Goal: Check status: Check status

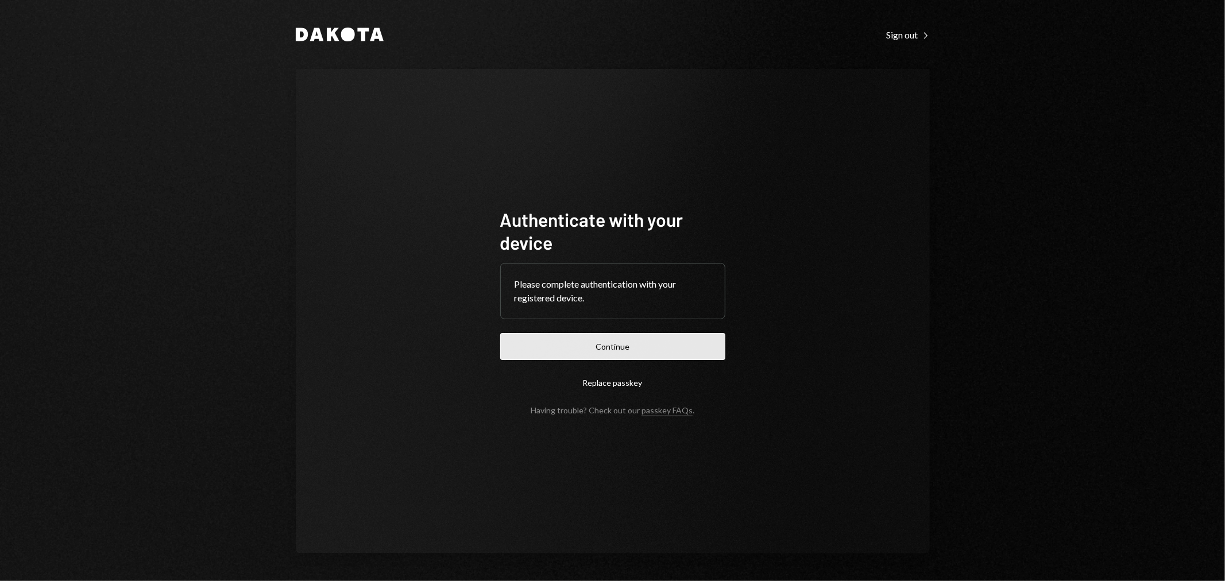
click at [583, 336] on button "Continue" at bounding box center [612, 346] width 225 height 27
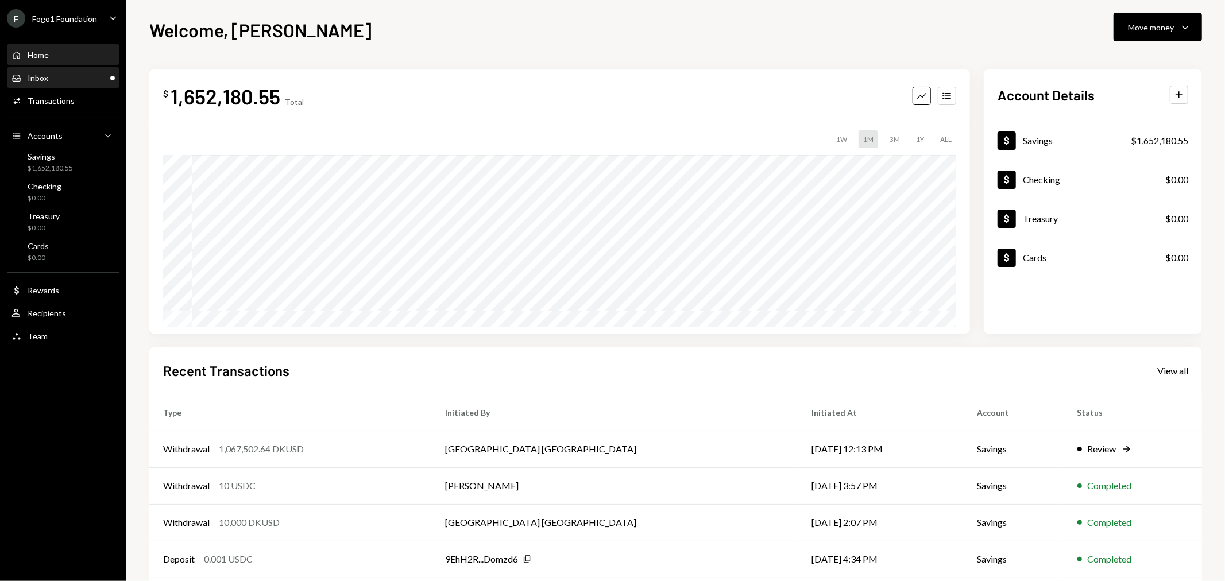
click at [60, 78] on div "Inbox Inbox" at bounding box center [62, 78] width 103 height 10
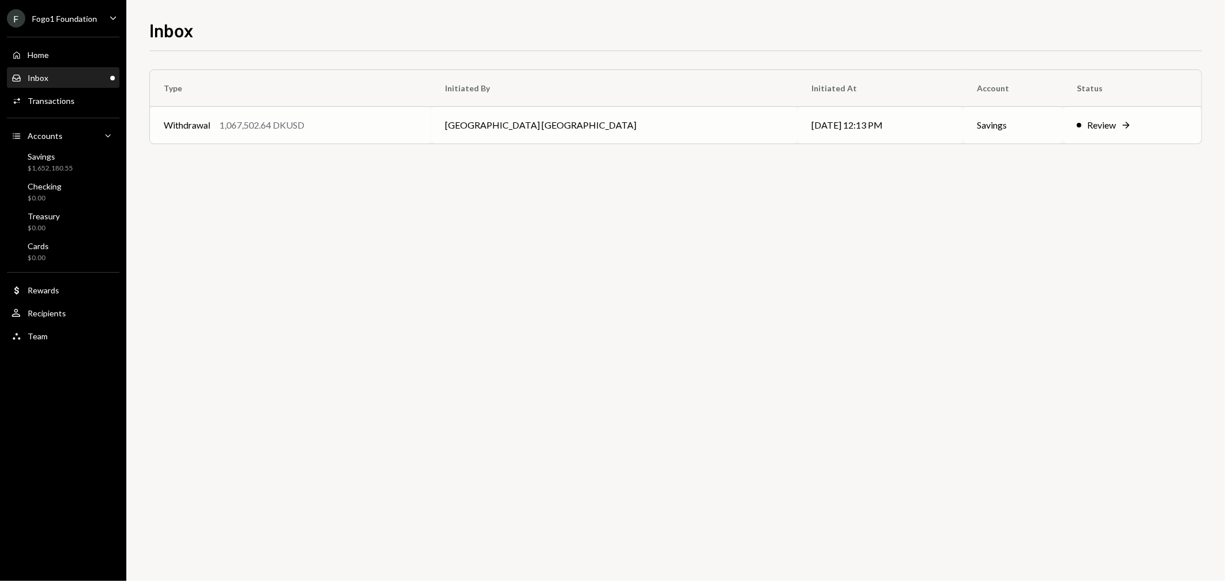
click at [278, 113] on td "Withdrawal 1,067,502.64 DKUSD" at bounding box center [291, 125] width 282 height 37
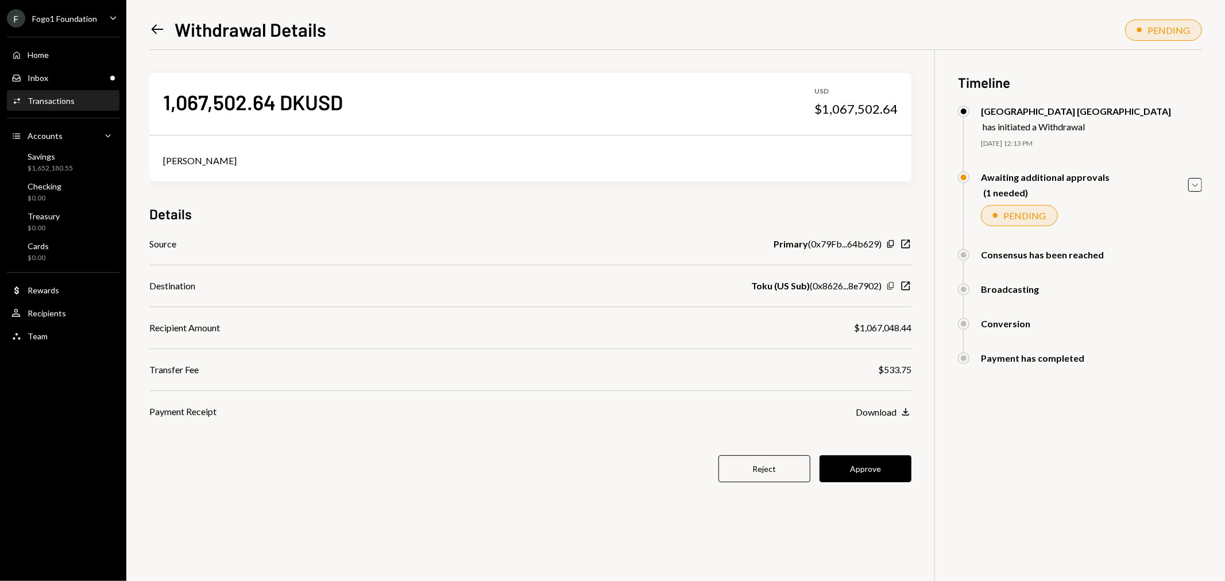
click at [894, 287] on icon "Copy" at bounding box center [890, 286] width 9 height 9
drag, startPoint x: 866, startPoint y: 460, endPoint x: 827, endPoint y: 470, distance: 39.7
click at [866, 460] on button "Approve" at bounding box center [866, 469] width 92 height 27
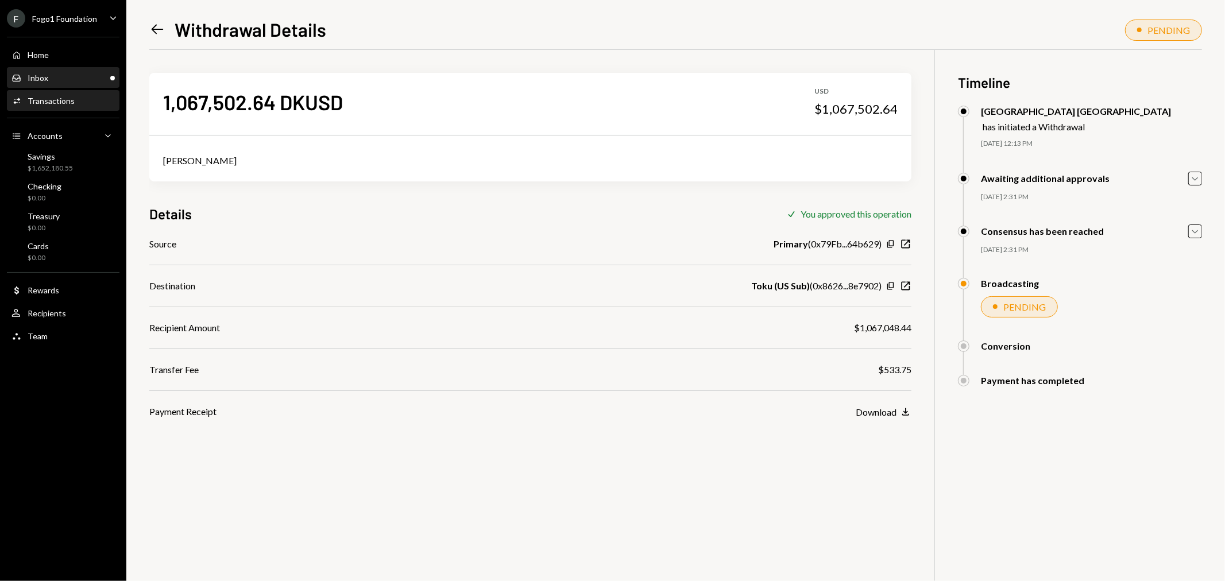
click at [83, 75] on div "Inbox Inbox" at bounding box center [62, 78] width 103 height 10
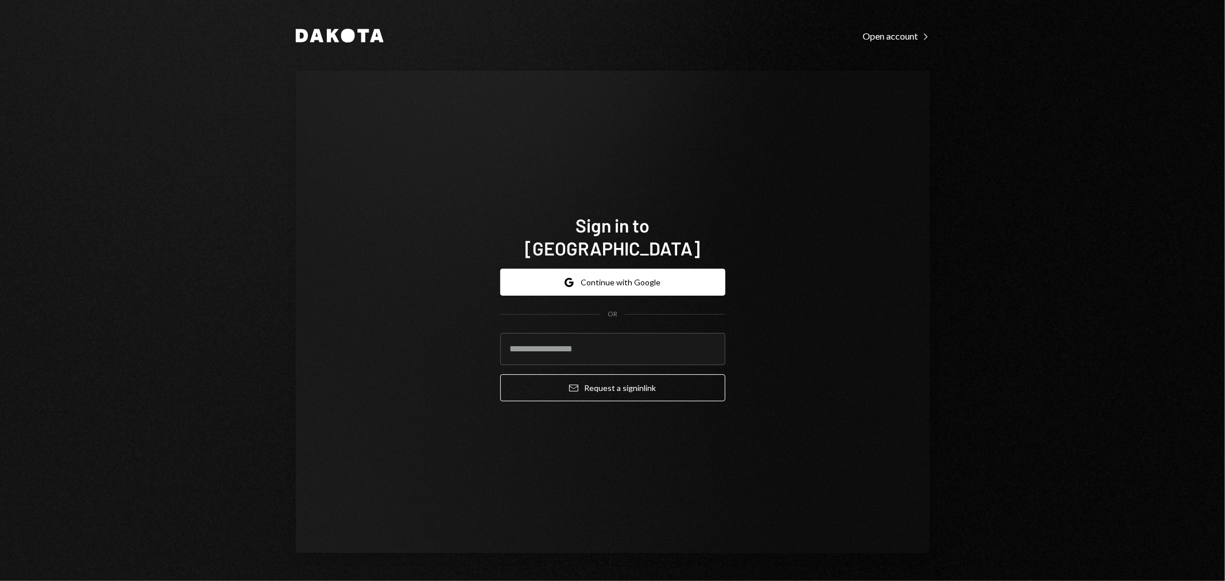
type input "**********"
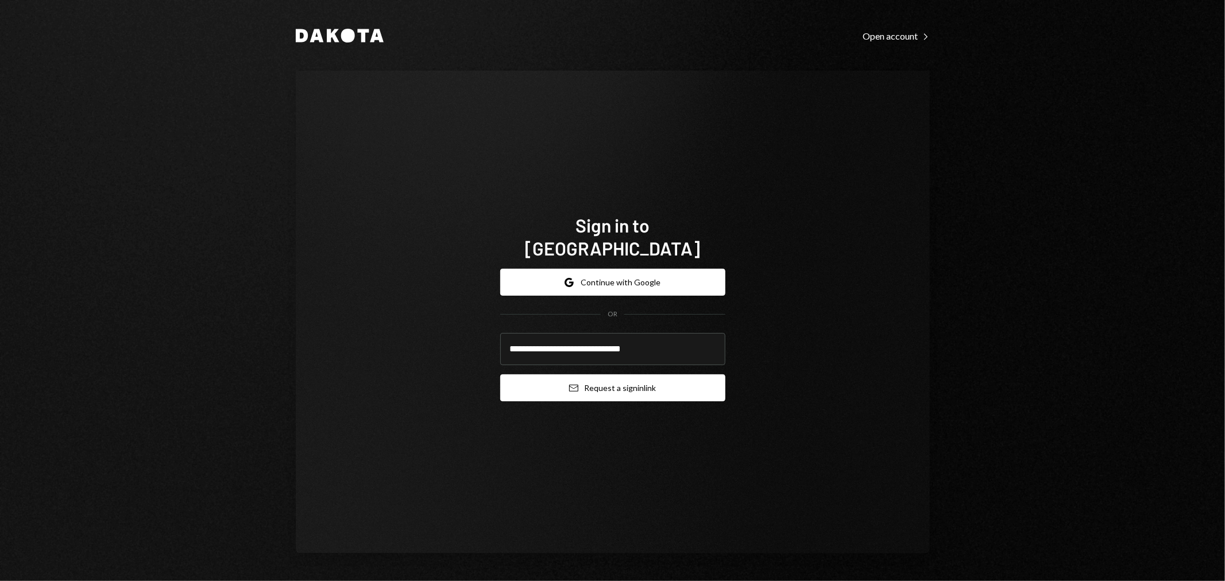
click at [642, 375] on button "Email Request a sign in link" at bounding box center [612, 388] width 225 height 27
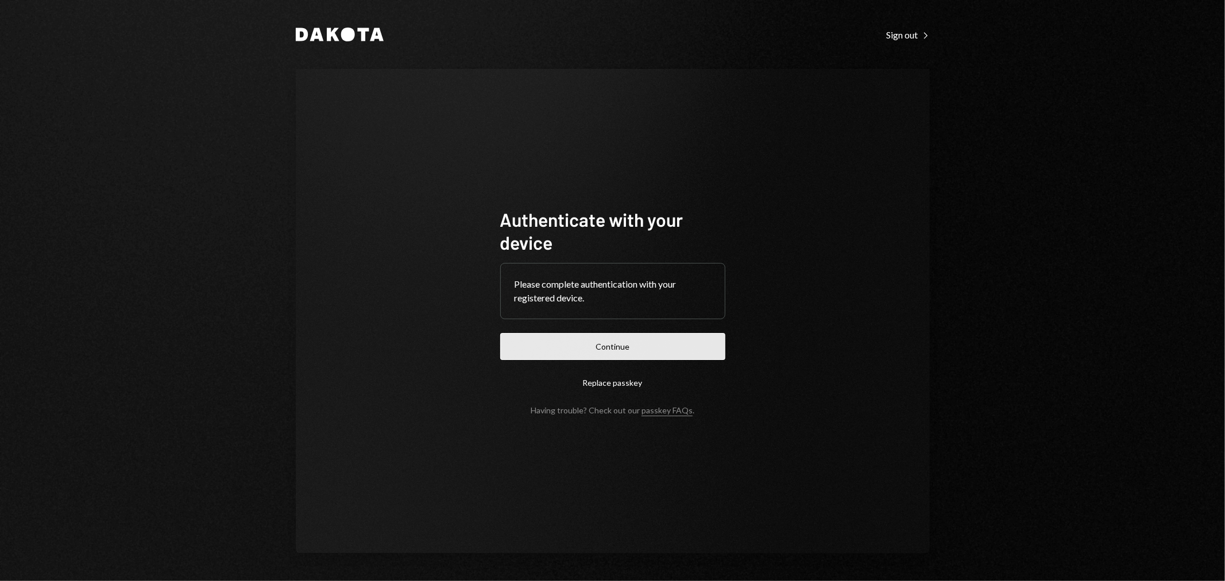
click at [600, 355] on button "Continue" at bounding box center [612, 346] width 225 height 27
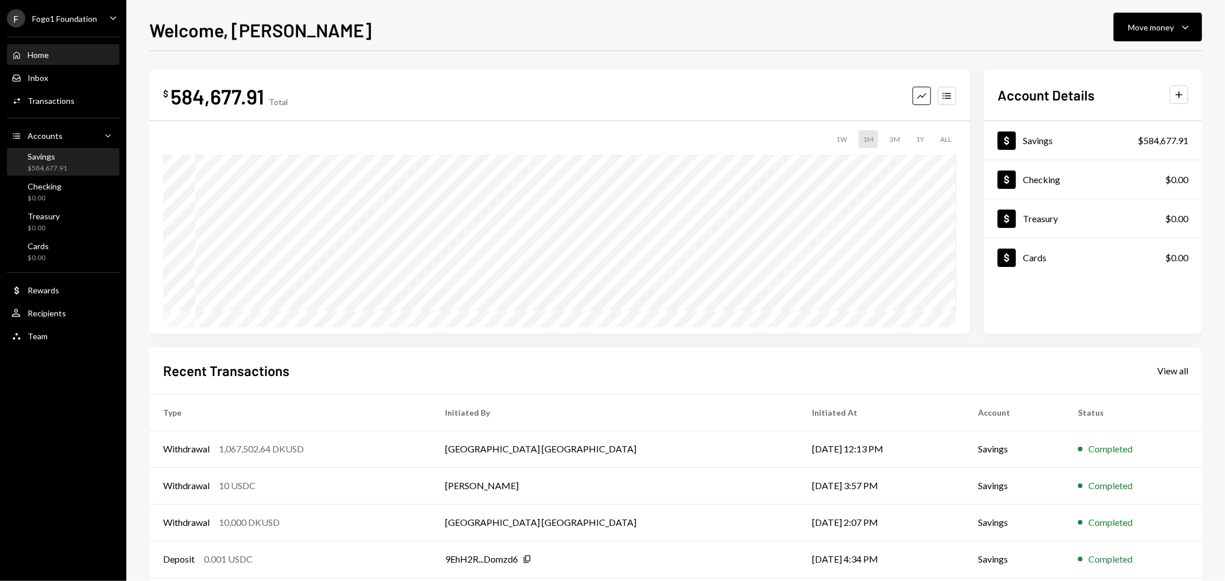
click at [65, 167] on div "$584,677.91" at bounding box center [48, 169] width 40 height 10
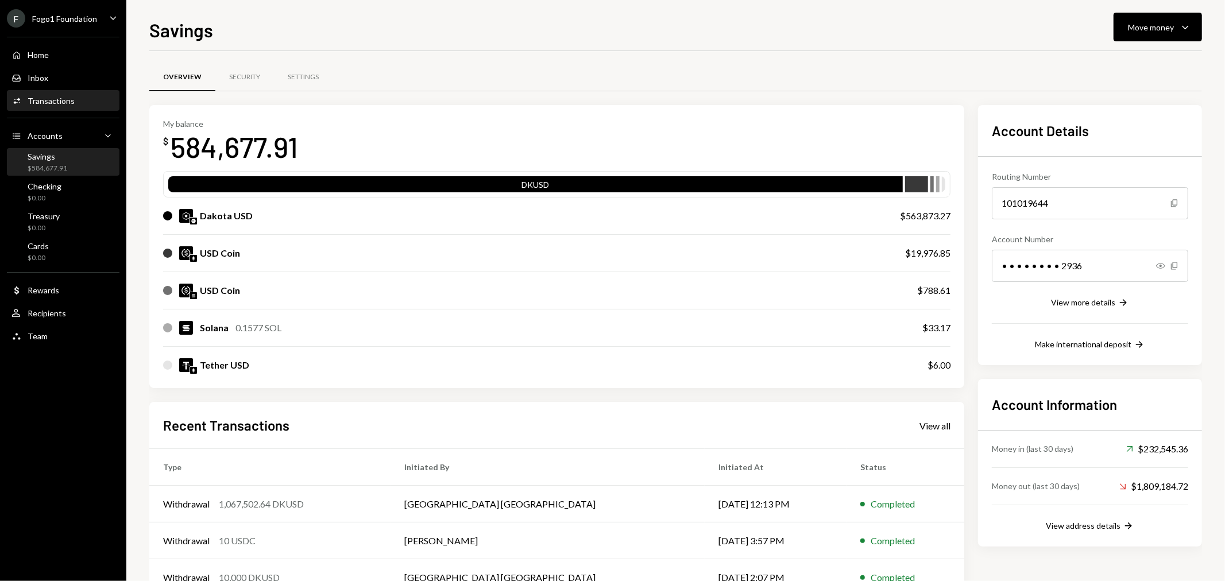
click at [61, 96] on div "Activities Transactions" at bounding box center [42, 101] width 63 height 10
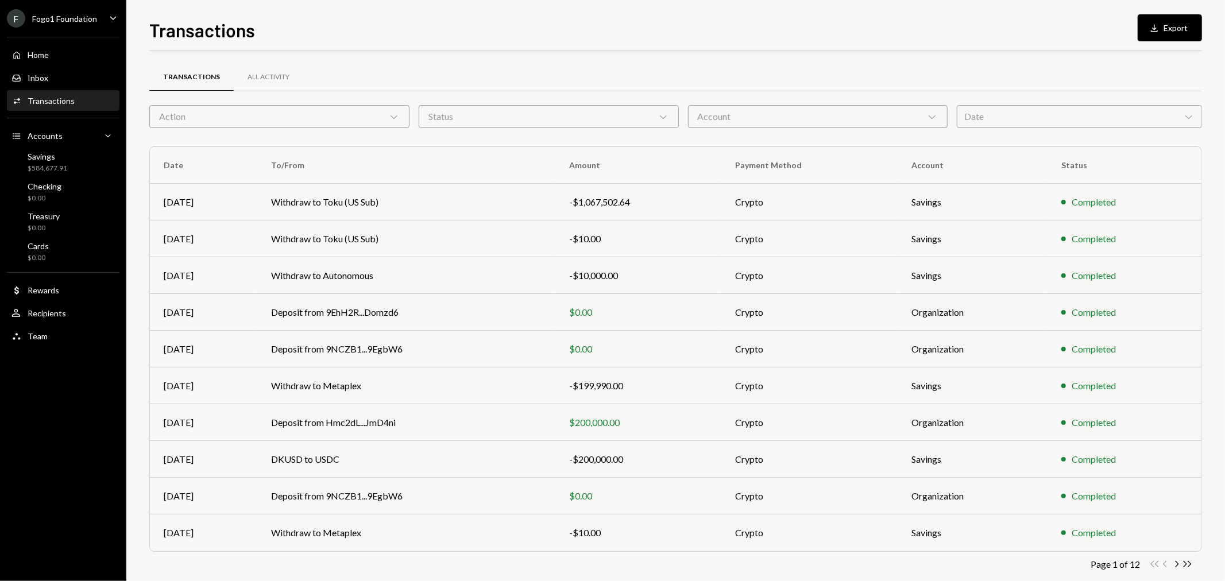
scroll to position [18, 0]
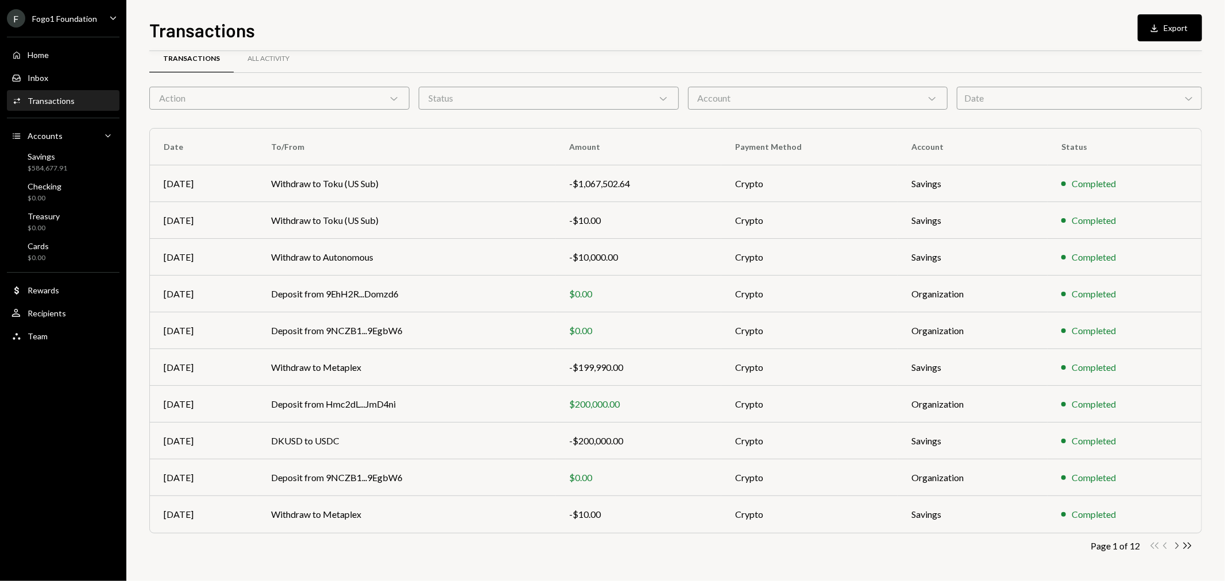
click at [1176, 547] on icon "Chevron Right" at bounding box center [1176, 546] width 11 height 11
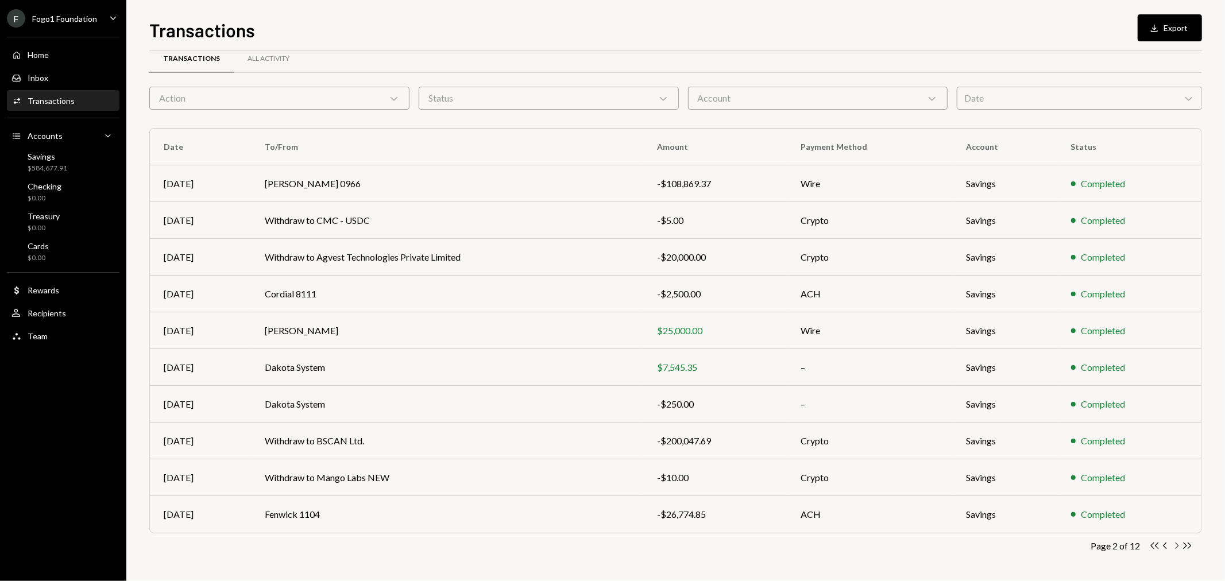
click at [1173, 546] on icon "Chevron Right" at bounding box center [1176, 546] width 11 height 11
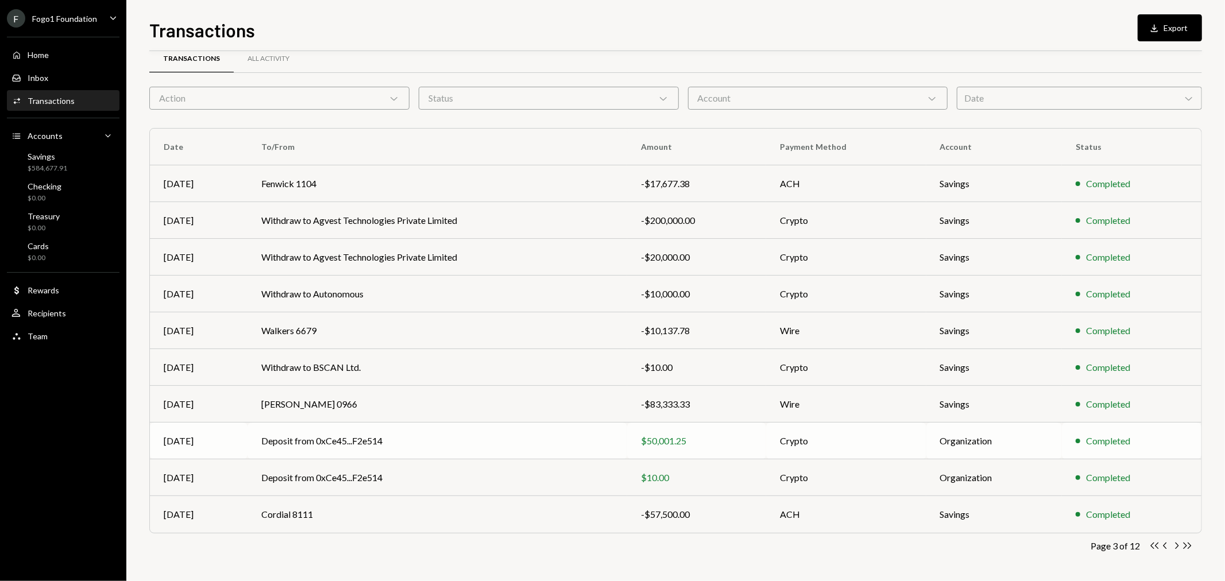
click at [566, 444] on td "Deposit from 0xCe45...F2e514" at bounding box center [438, 441] width 380 height 37
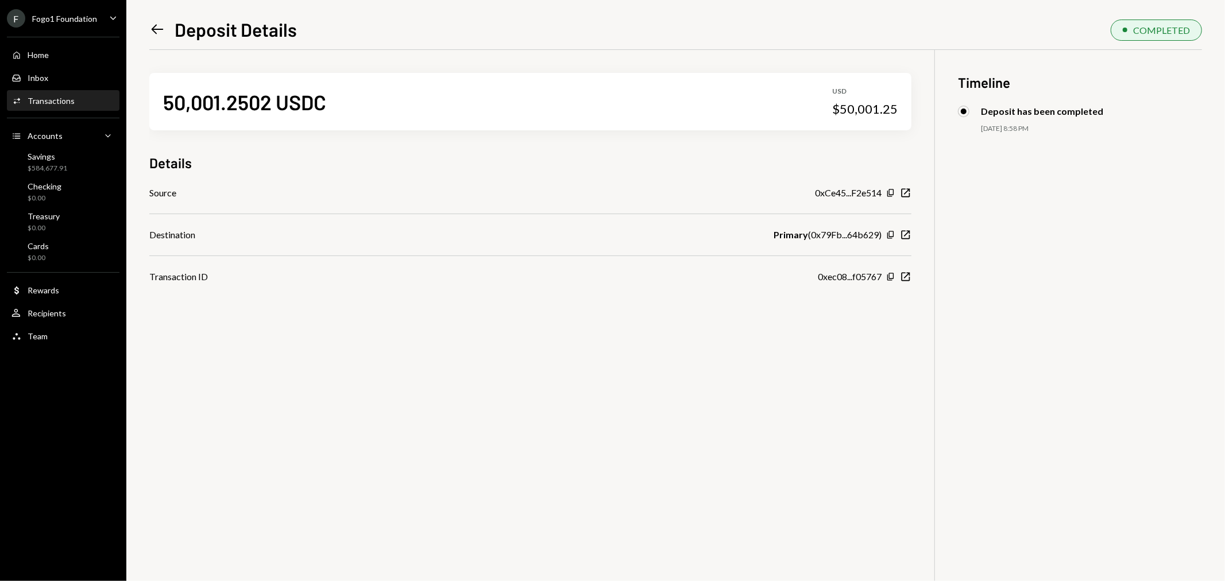
click at [148, 24] on div "Left Arrow Deposit Details COMPLETED 50,001.2502 USDC USD $50,001.25 Details So…" at bounding box center [675, 290] width 1099 height 581
click at [151, 26] on icon "Left Arrow" at bounding box center [157, 29] width 16 height 16
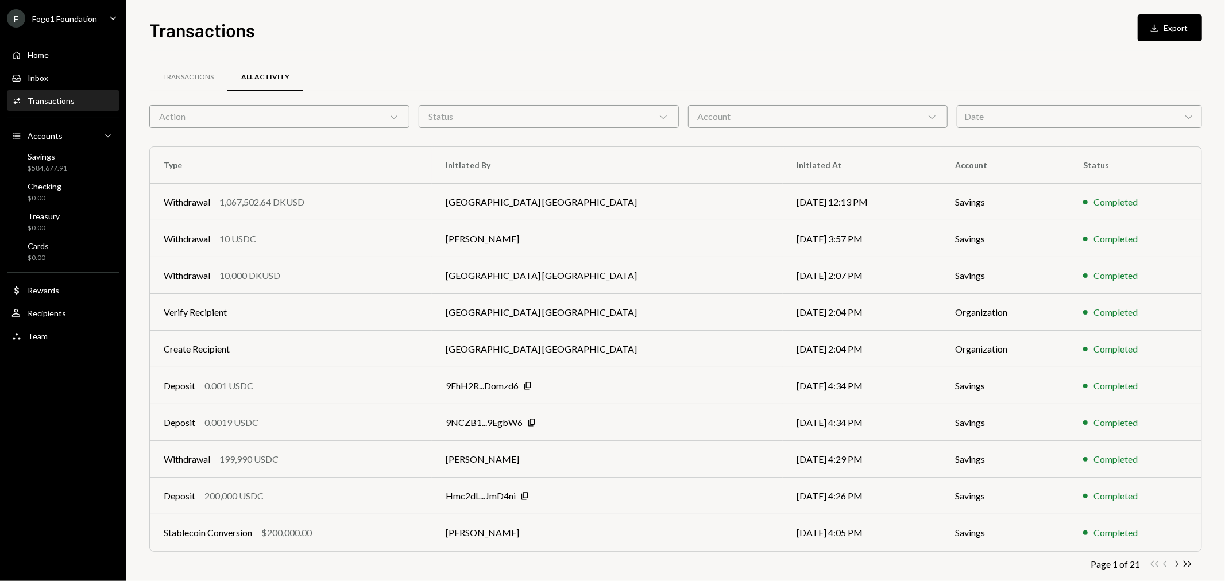
click at [1175, 562] on icon "Chevron Right" at bounding box center [1176, 564] width 11 height 11
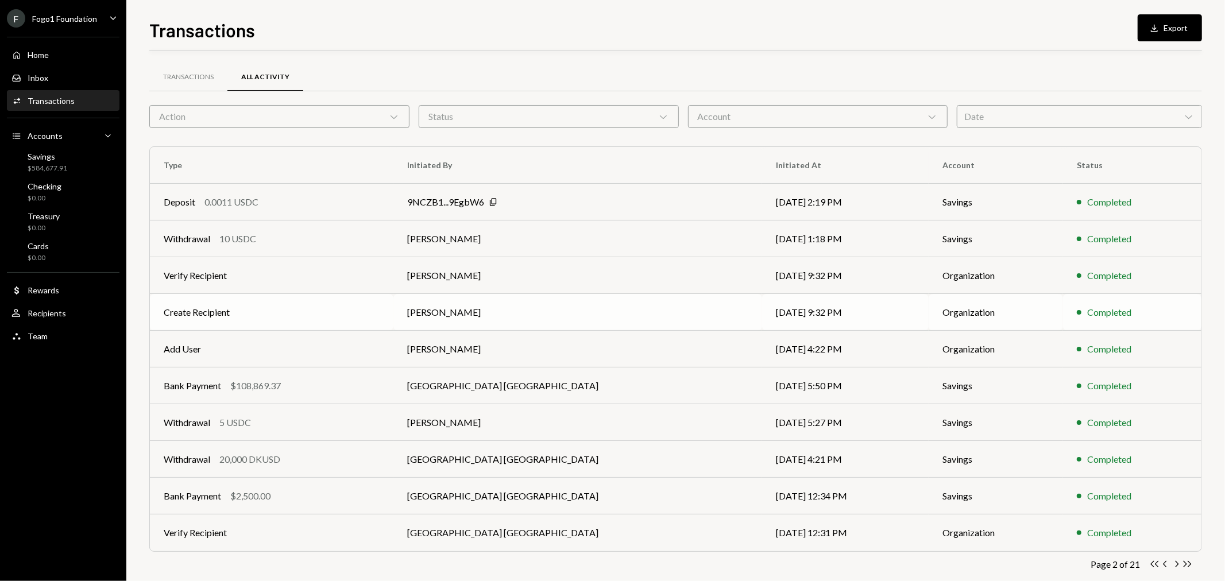
scroll to position [18, 0]
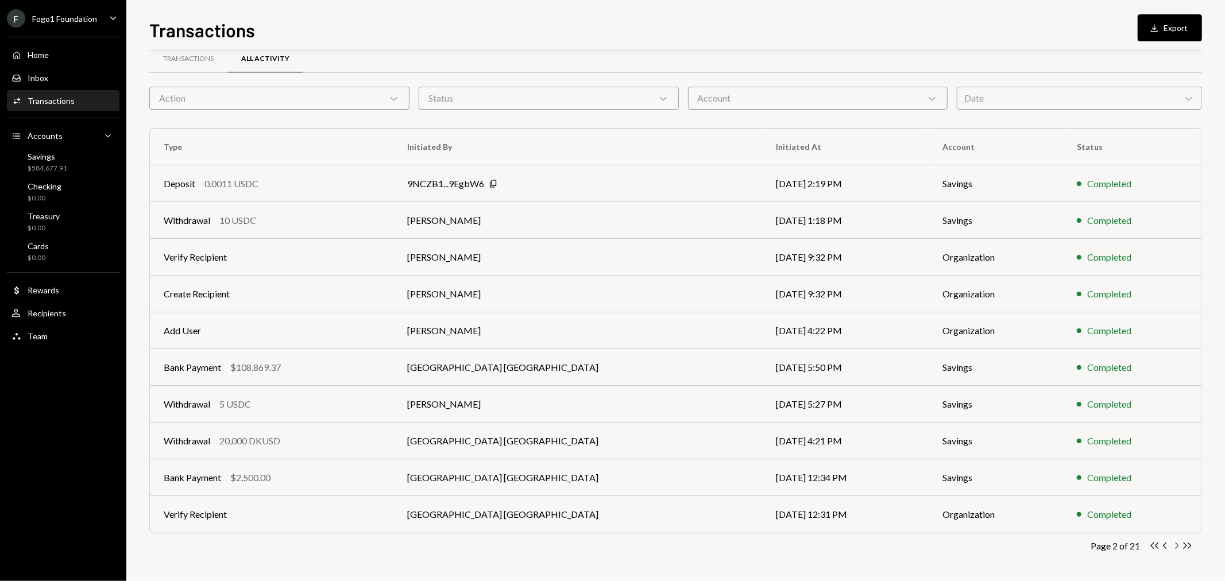
click at [1171, 543] on icon "Chevron Right" at bounding box center [1176, 546] width 11 height 11
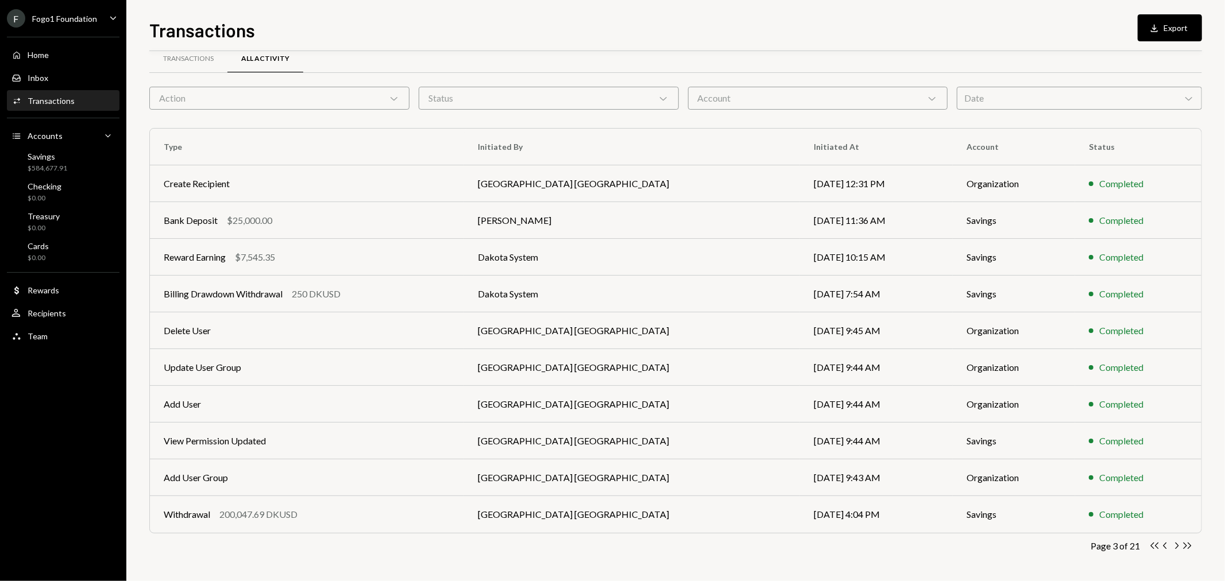
click at [62, 98] on div "Transactions" at bounding box center [51, 101] width 47 height 10
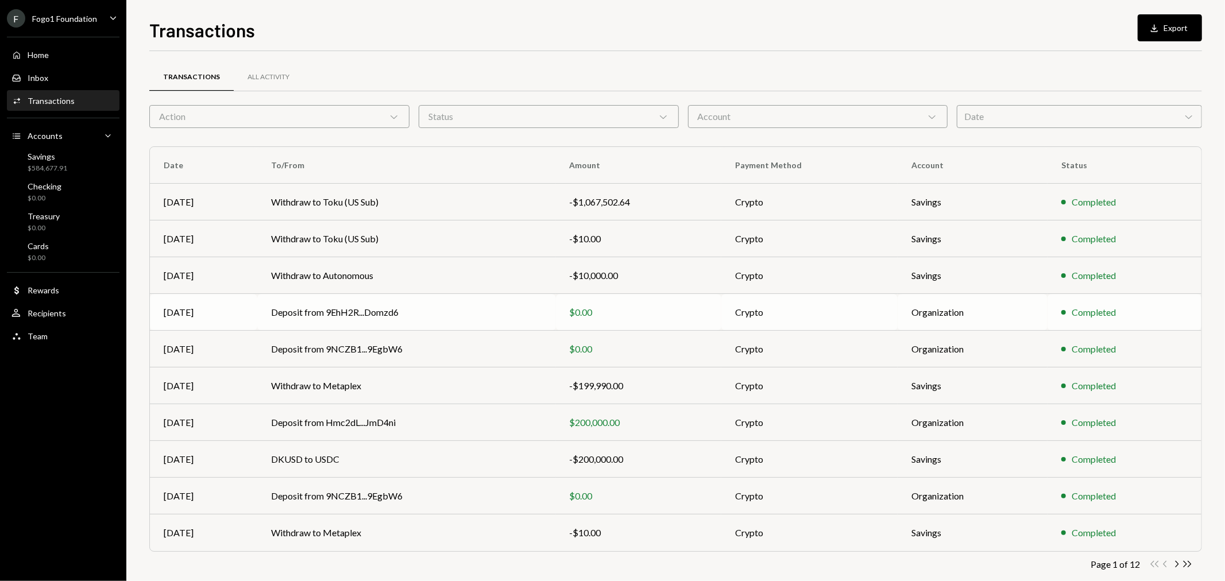
scroll to position [18, 0]
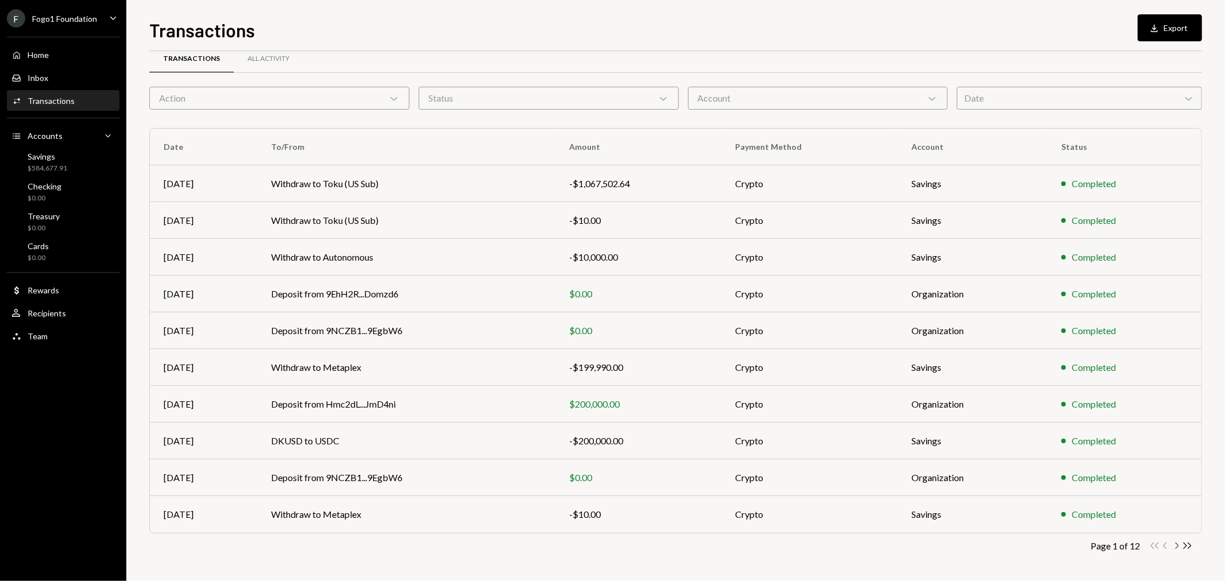
click at [1174, 547] on icon "Chevron Right" at bounding box center [1176, 546] width 11 height 11
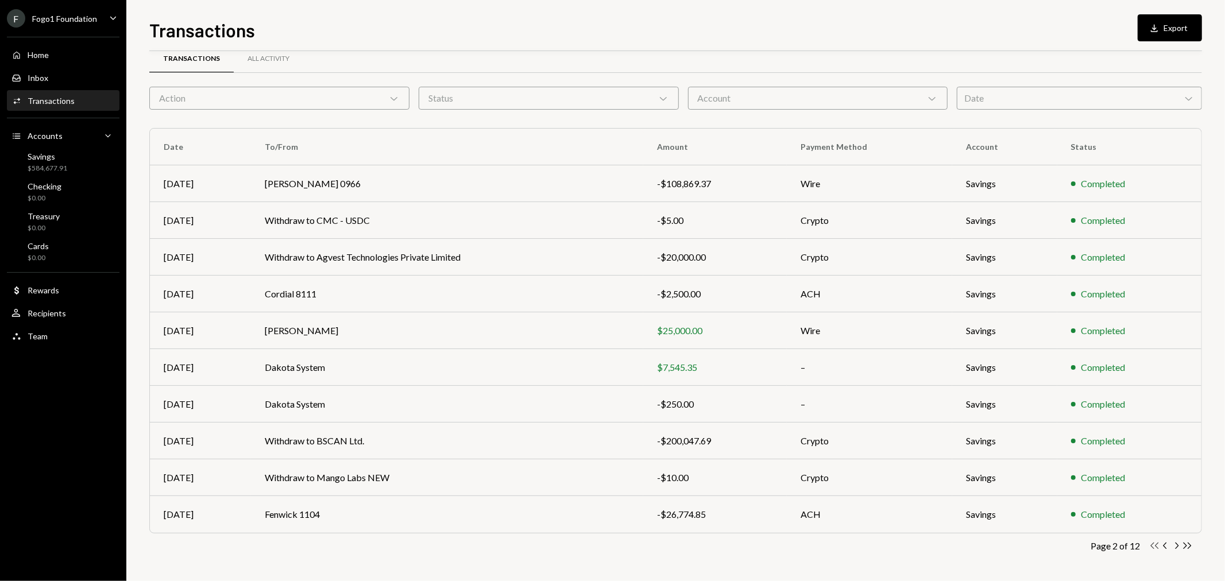
click at [1153, 545] on icon "Double Arrow Left" at bounding box center [1155, 546] width 11 height 11
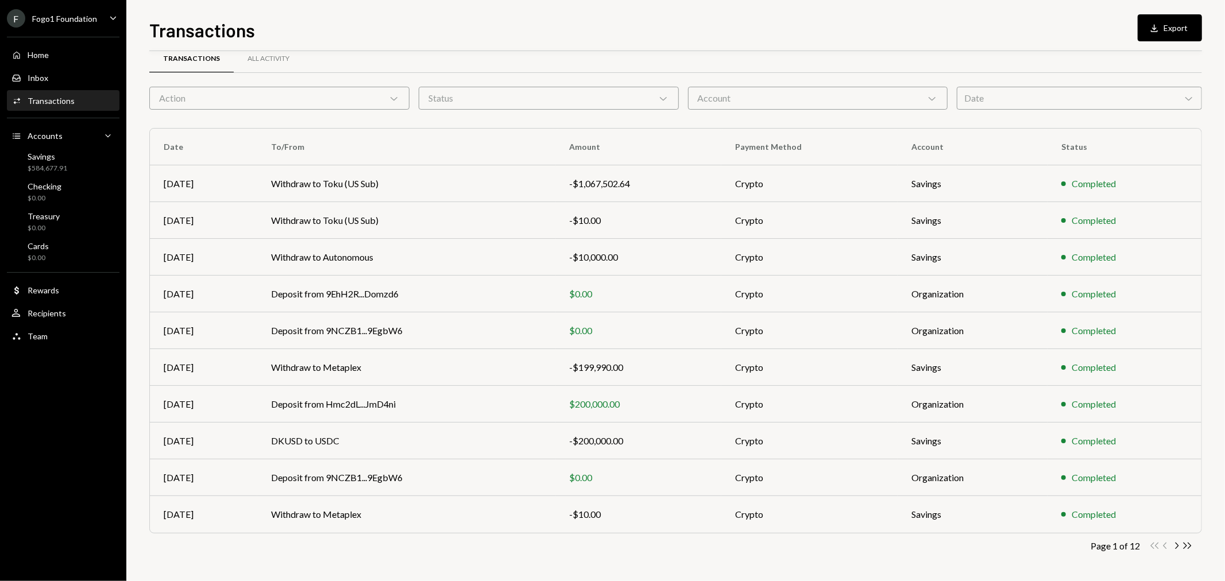
click at [42, 14] on div "Fogo1 Foundation" at bounding box center [64, 19] width 65 height 10
